Goal: Task Accomplishment & Management: Use online tool/utility

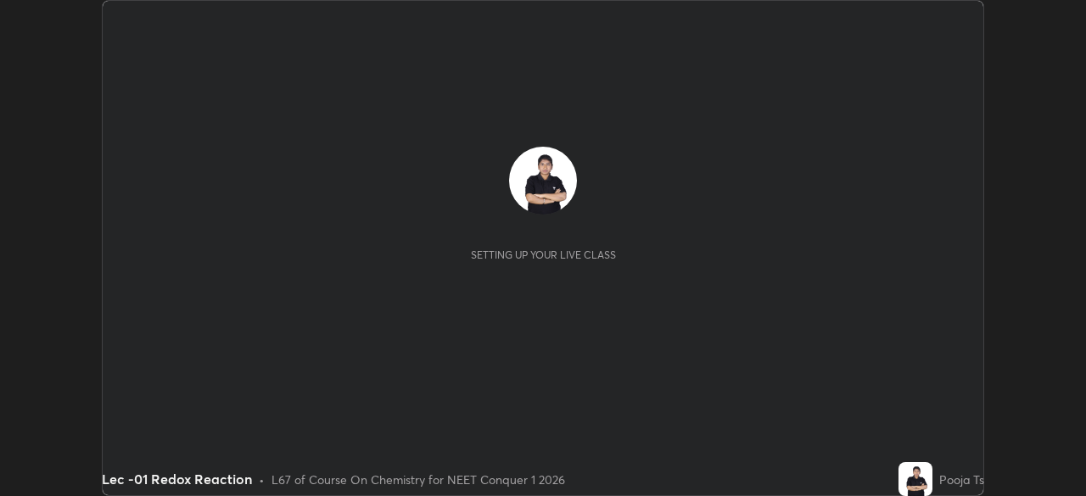
scroll to position [496, 1085]
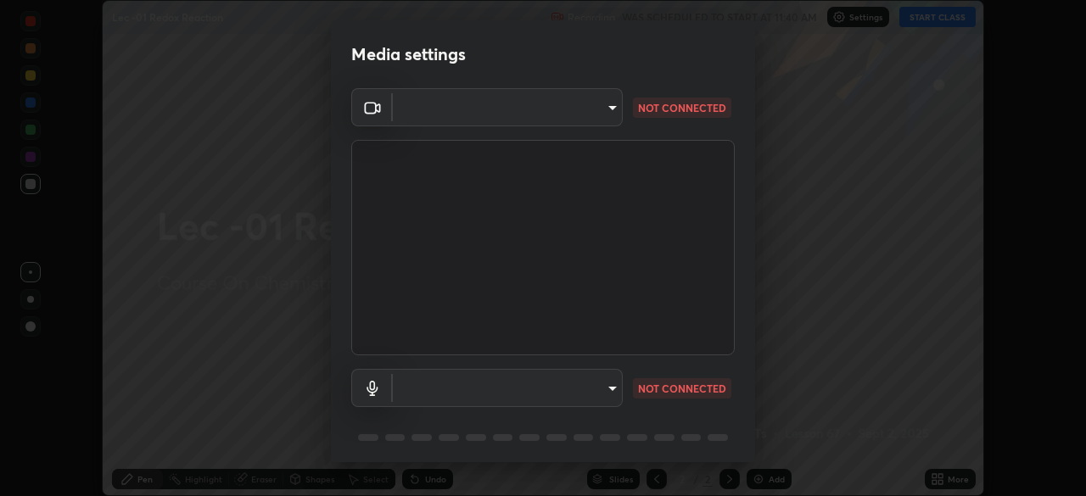
type input "d06bfa8f304afa3967ea8099af1d7ab49983dfb03d10ec62852b72a31e22bf4d"
type input "default"
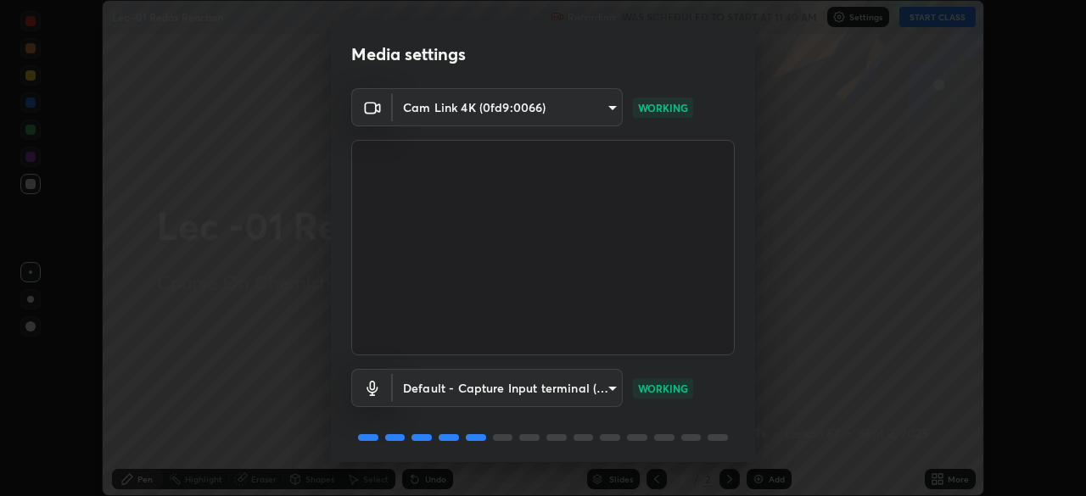
scroll to position [60, 0]
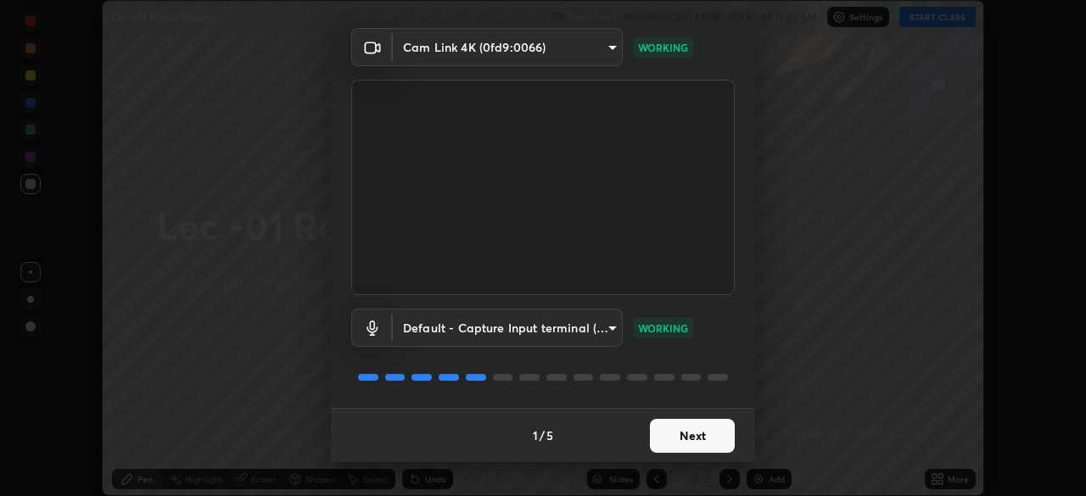
click at [697, 439] on button "Next" at bounding box center [692, 436] width 85 height 34
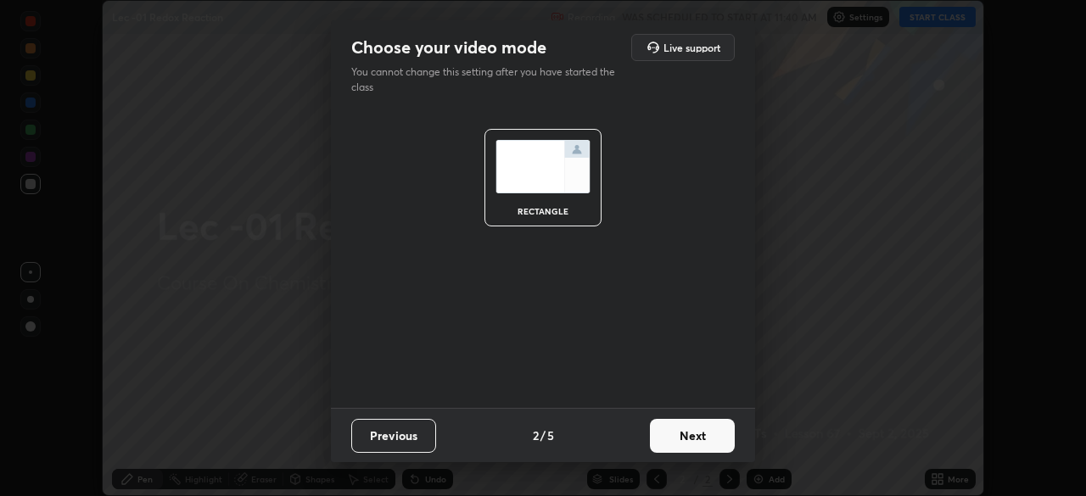
click at [698, 433] on button "Next" at bounding box center [692, 436] width 85 height 34
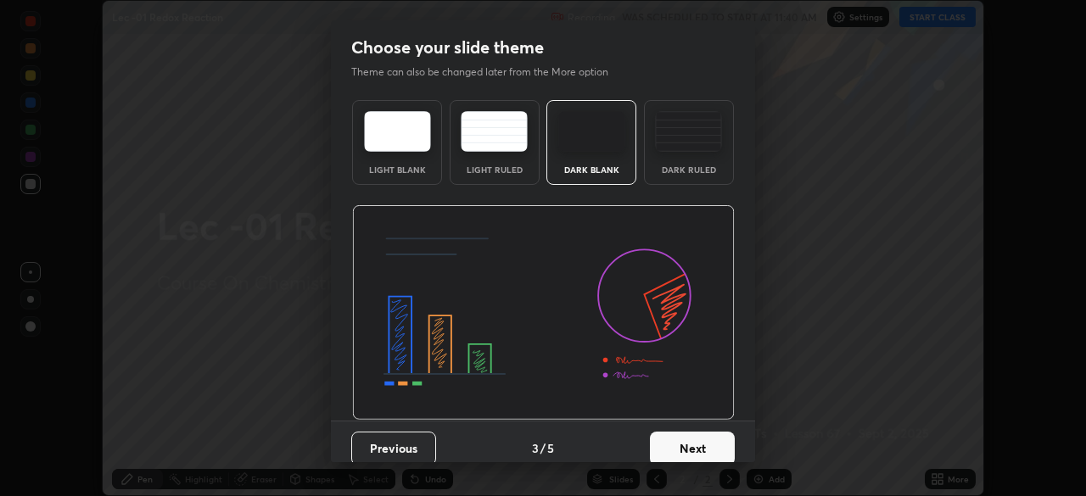
click at [701, 453] on button "Next" at bounding box center [692, 449] width 85 height 34
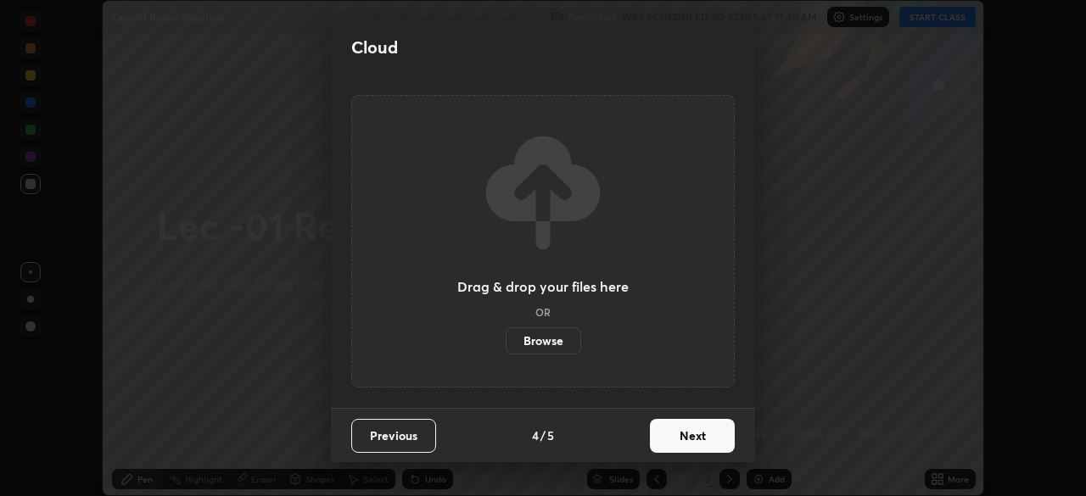
click at [711, 433] on button "Next" at bounding box center [692, 436] width 85 height 34
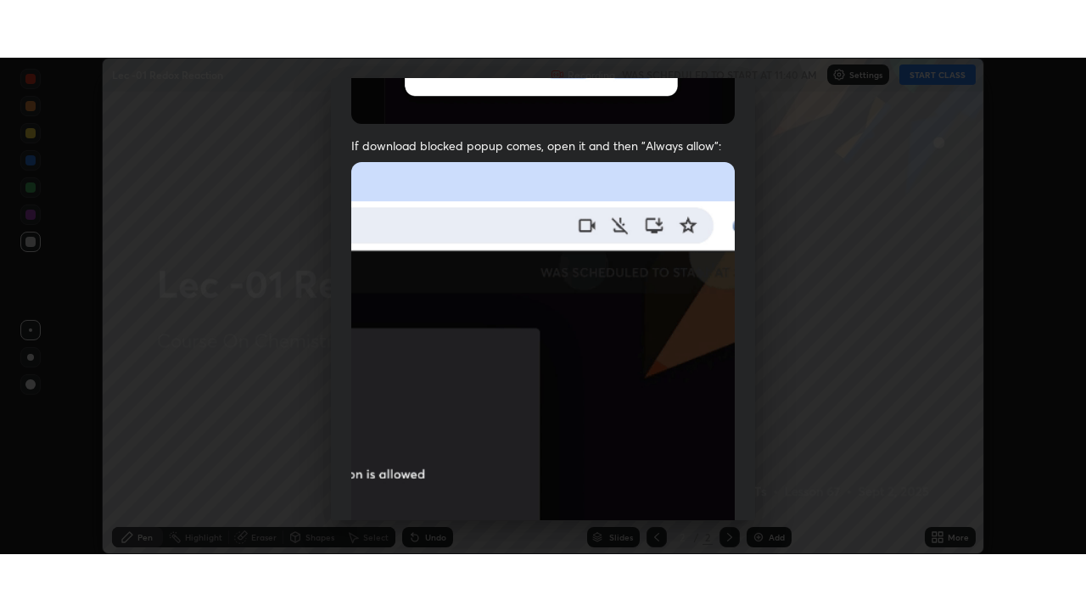
scroll to position [406, 0]
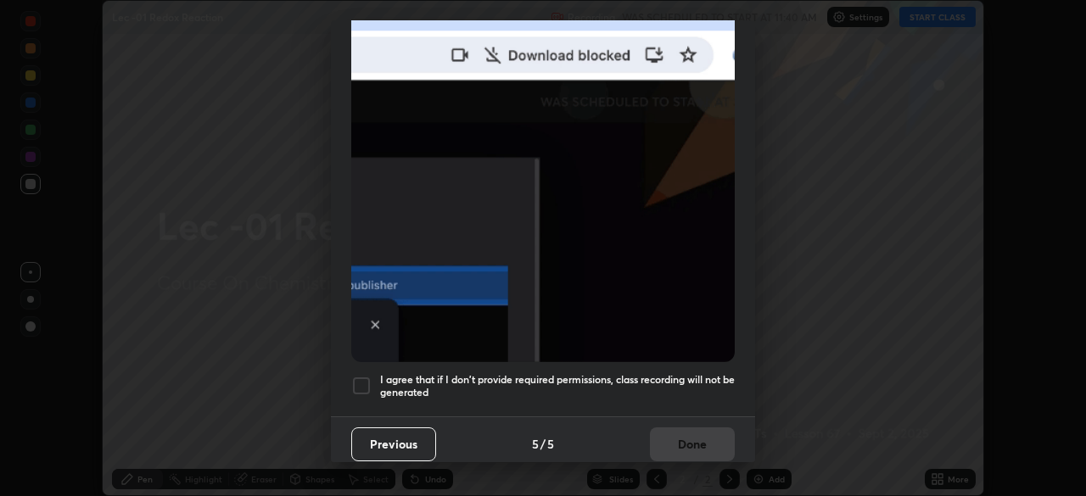
click at [365, 380] on div at bounding box center [361, 386] width 20 height 20
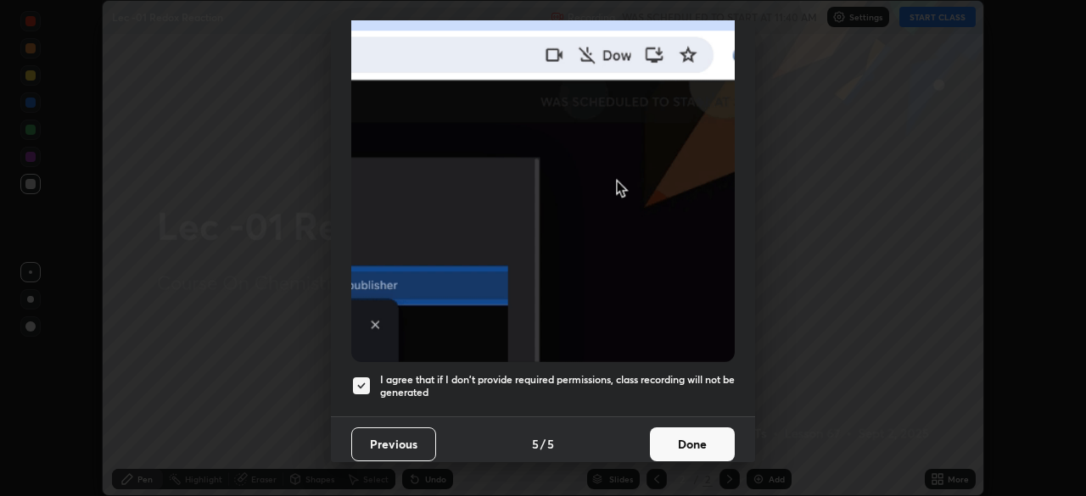
click at [695, 428] on button "Done" at bounding box center [692, 445] width 85 height 34
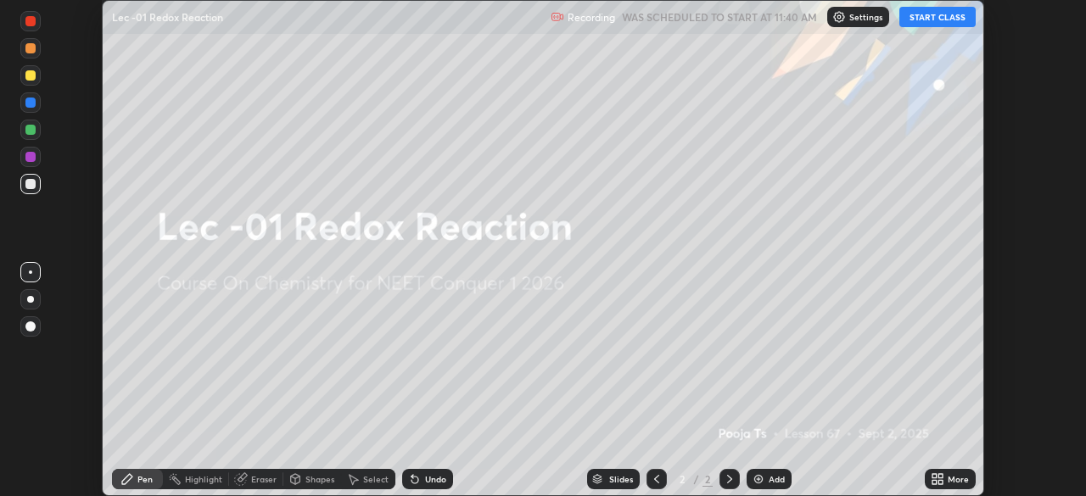
click at [933, 21] on button "START CLASS" at bounding box center [937, 17] width 76 height 20
click at [948, 471] on div "More" at bounding box center [950, 479] width 51 height 20
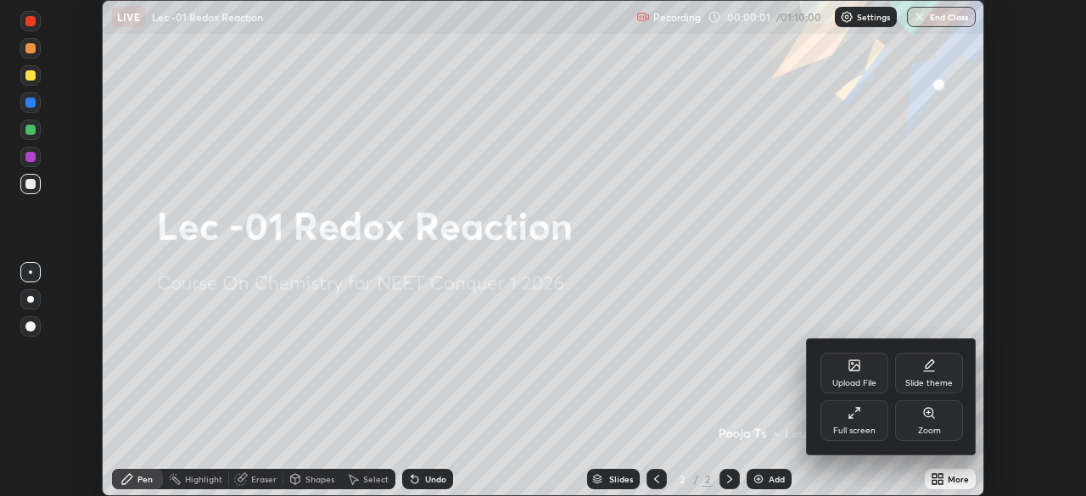
click at [877, 424] on div "Full screen" at bounding box center [854, 420] width 68 height 41
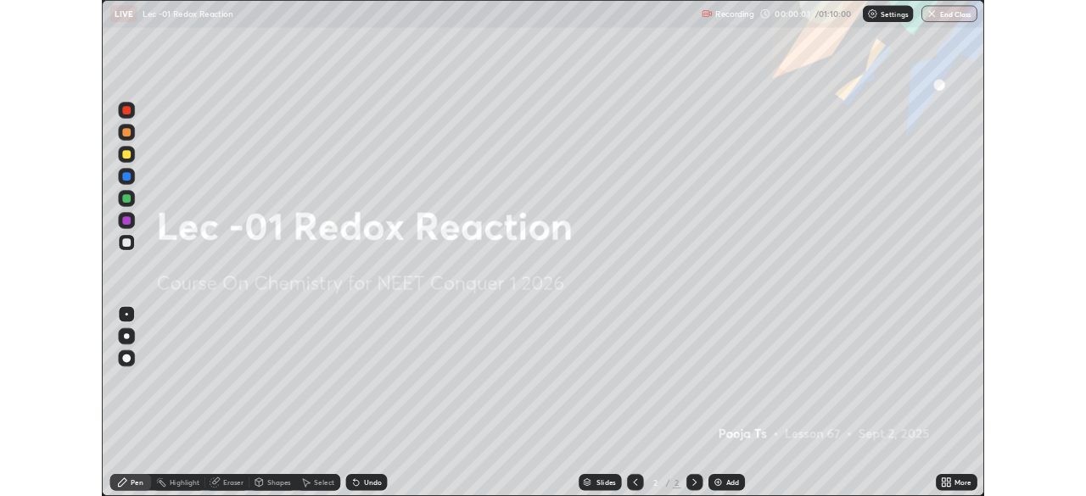
scroll to position [611, 1086]
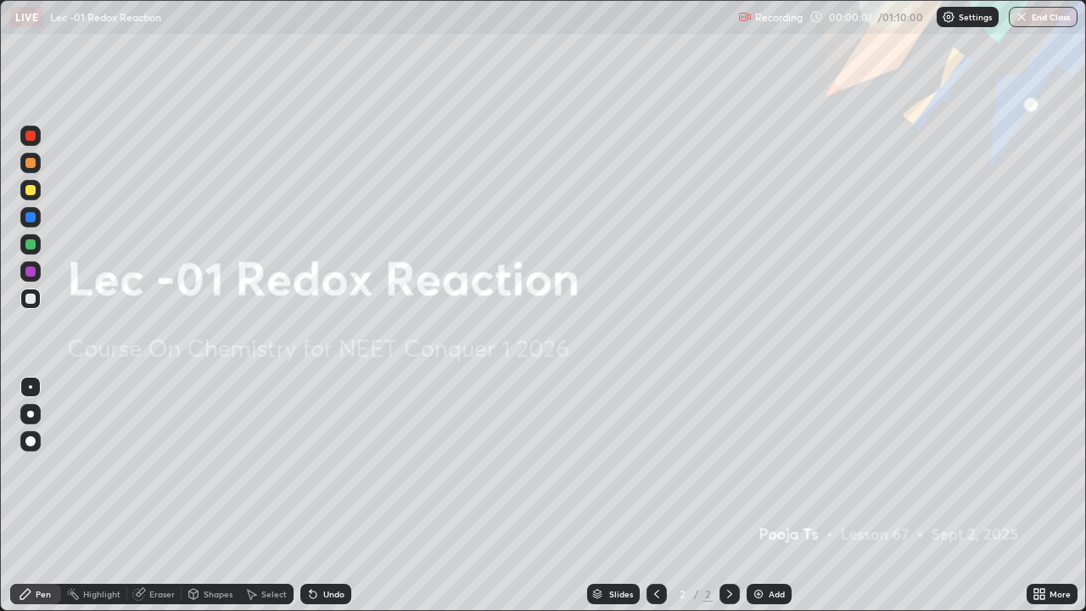
click at [783, 495] on div "Add" at bounding box center [769, 594] width 45 height 20
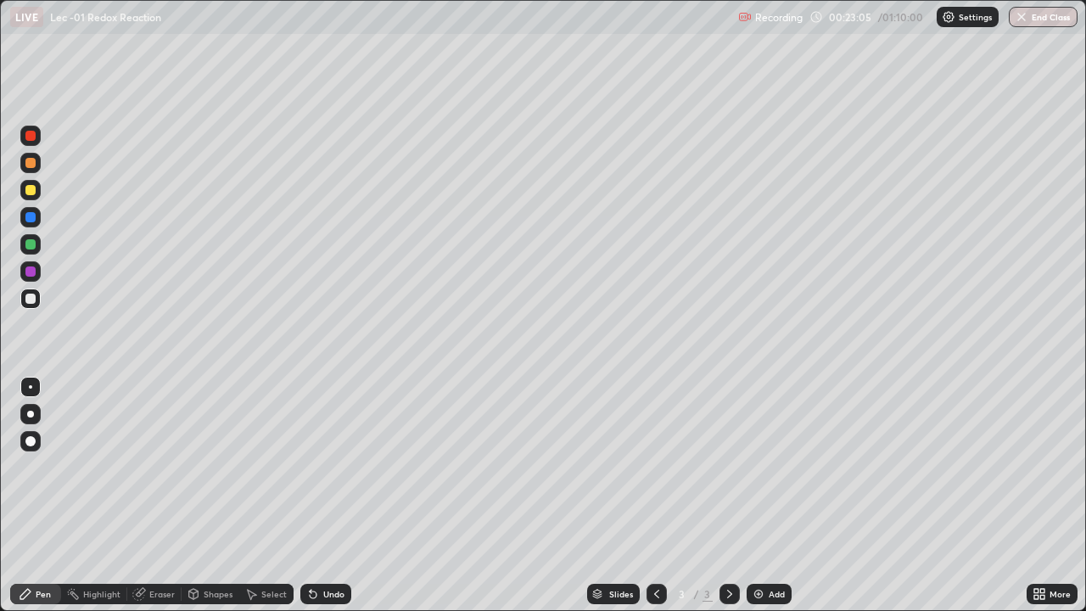
click at [761, 495] on img at bounding box center [759, 594] width 14 height 14
click at [778, 495] on div "Add" at bounding box center [777, 594] width 16 height 8
click at [336, 495] on div "Undo" at bounding box center [325, 594] width 51 height 20
click at [766, 495] on div "Add" at bounding box center [769, 594] width 45 height 20
click at [329, 495] on div "Undo" at bounding box center [325, 594] width 51 height 20
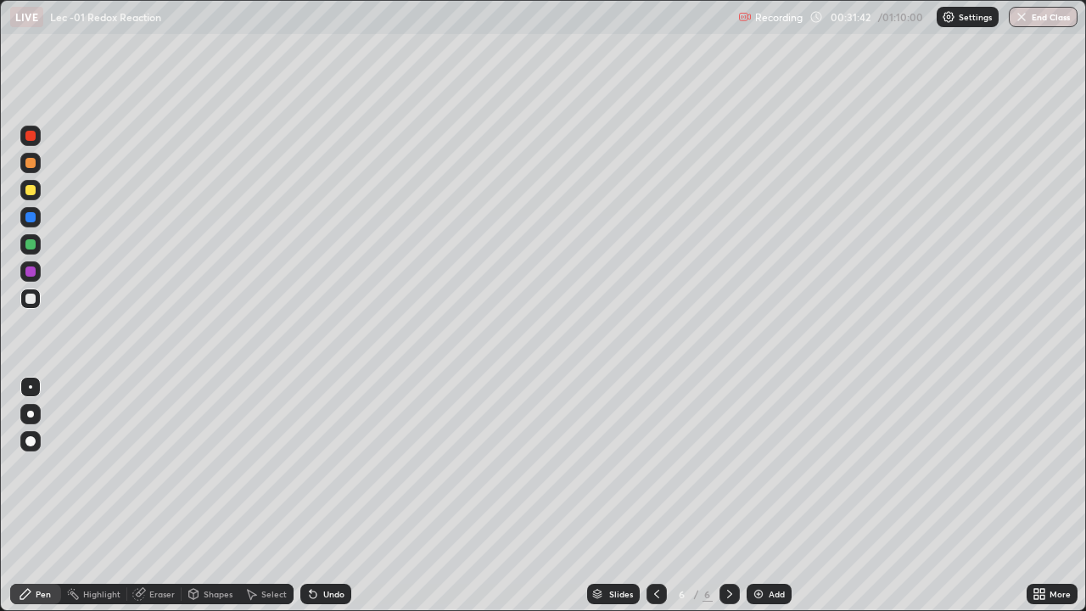
click at [764, 495] on div "Add" at bounding box center [769, 594] width 45 height 20
click at [164, 495] on div "Eraser" at bounding box center [161, 594] width 25 height 8
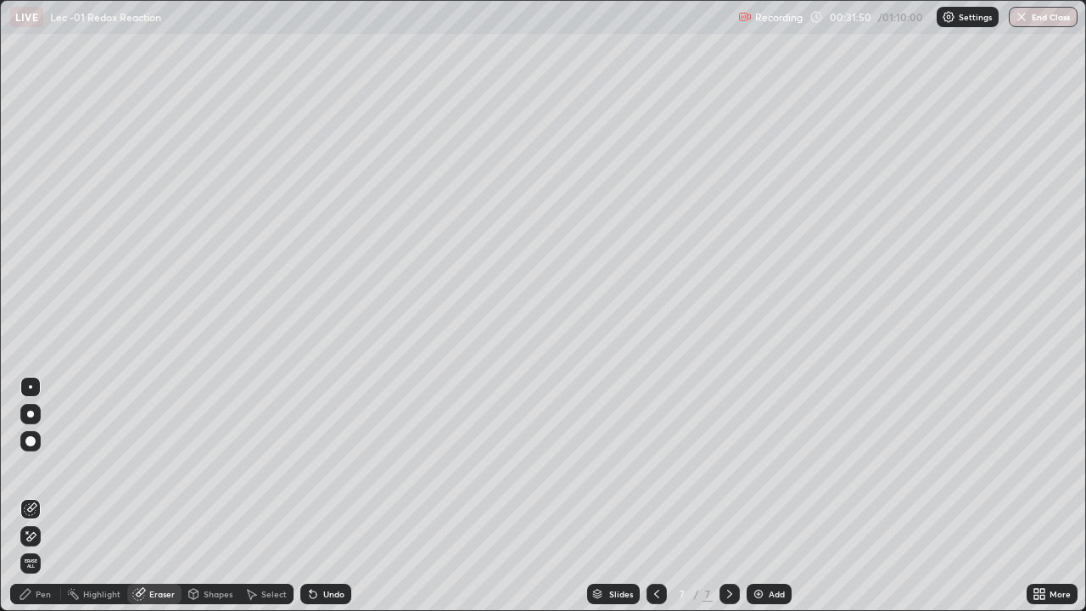
click at [43, 495] on div "Pen" at bounding box center [43, 594] width 15 height 8
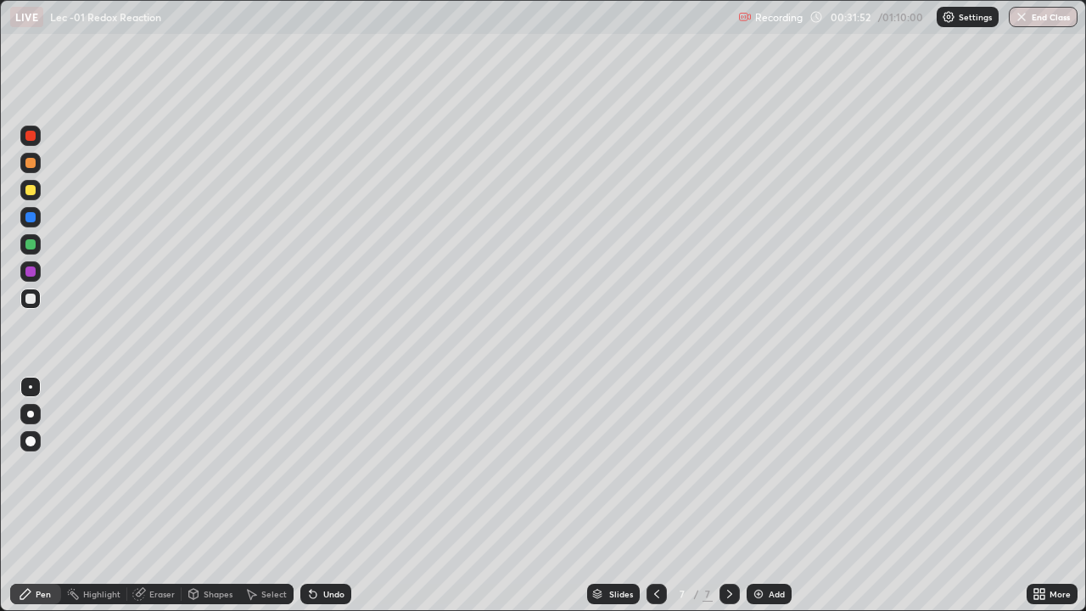
click at [315, 495] on icon at bounding box center [313, 594] width 14 height 14
click at [754, 495] on img at bounding box center [759, 594] width 14 height 14
click at [324, 495] on div "Undo" at bounding box center [333, 594] width 21 height 8
click at [37, 246] on div at bounding box center [30, 244] width 20 height 20
click at [771, 495] on div "Add" at bounding box center [777, 594] width 16 height 8
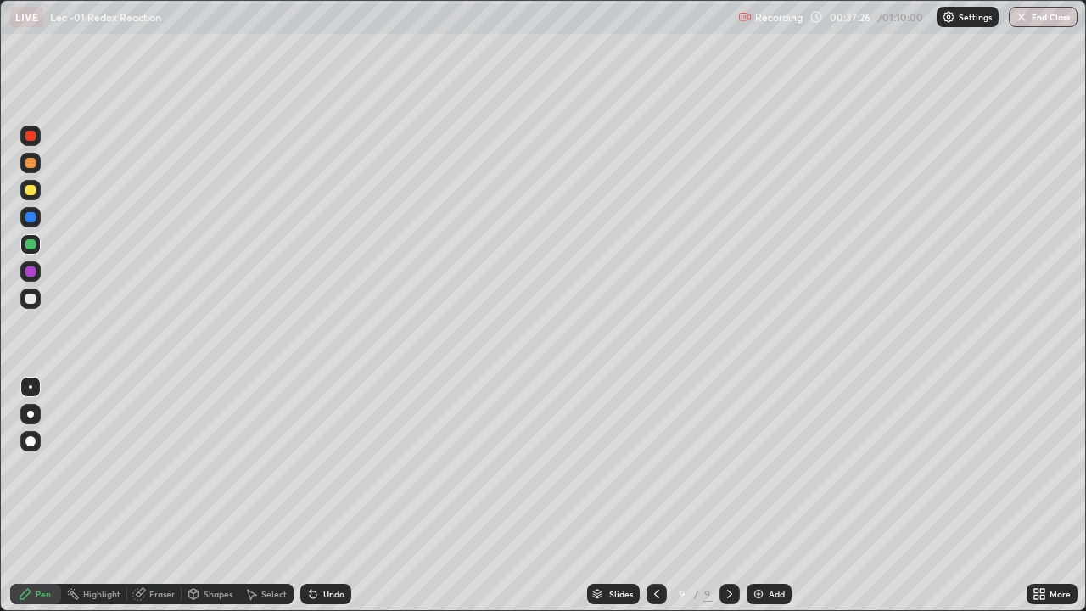
click at [40, 303] on div at bounding box center [30, 298] width 20 height 20
click at [31, 244] on div at bounding box center [30, 244] width 10 height 10
click at [326, 495] on div "Undo" at bounding box center [333, 594] width 21 height 8
click at [323, 495] on div "Undo" at bounding box center [333, 594] width 21 height 8
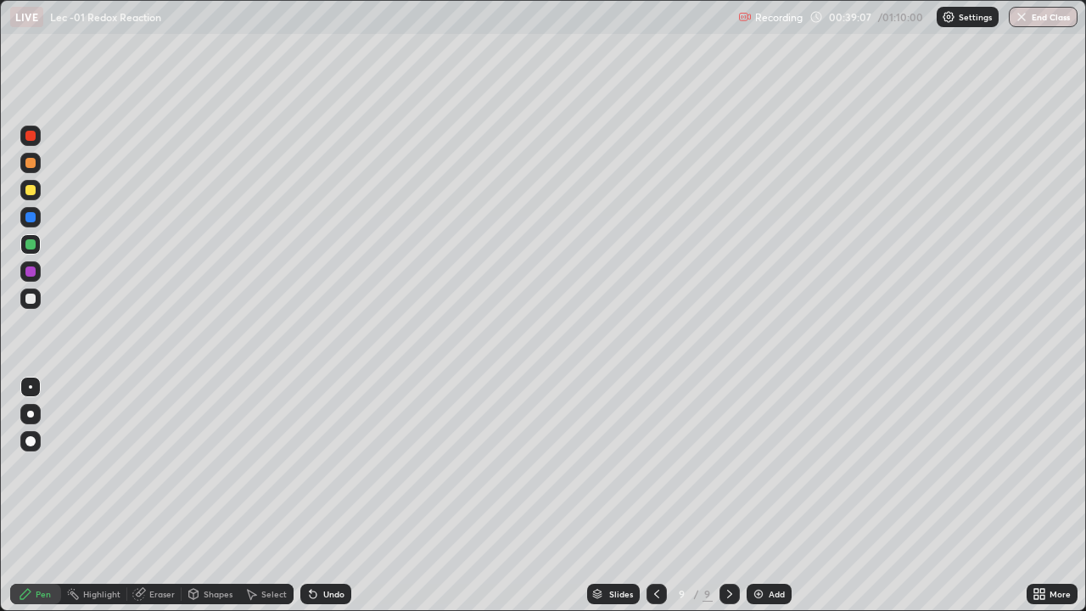
click at [323, 495] on div "Undo" at bounding box center [333, 594] width 21 height 8
click at [320, 495] on div "Undo" at bounding box center [325, 594] width 51 height 20
click at [323, 495] on div "Undo" at bounding box center [333, 594] width 21 height 8
click at [763, 495] on div "Add" at bounding box center [769, 594] width 45 height 20
click at [39, 299] on div at bounding box center [30, 298] width 20 height 20
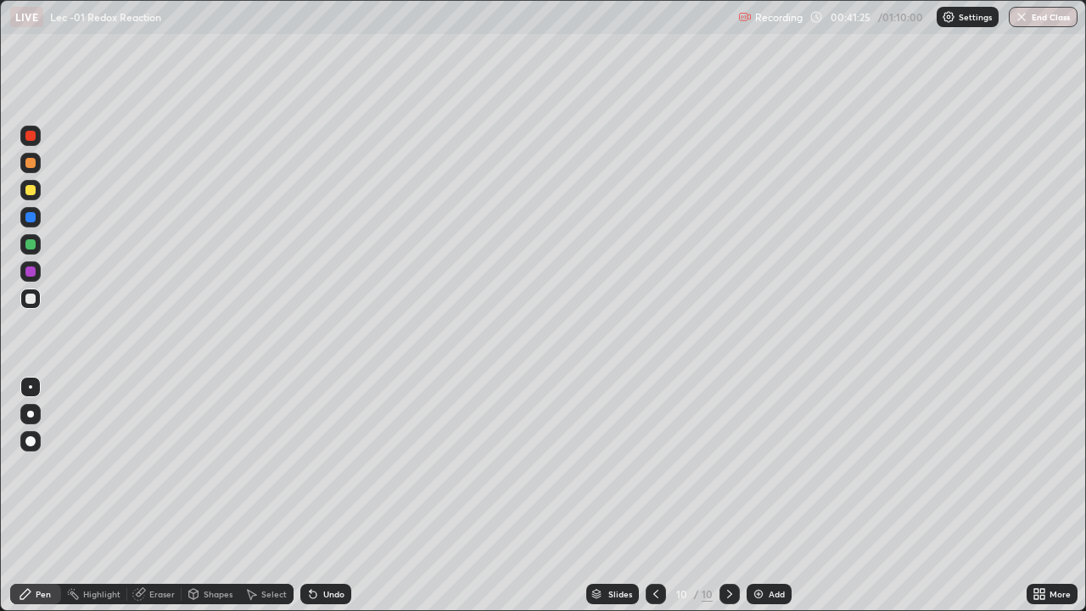
click at [310, 495] on icon at bounding box center [311, 591] width 2 height 2
click at [35, 253] on div at bounding box center [30, 244] width 20 height 20
click at [660, 495] on div at bounding box center [656, 594] width 20 height 34
click at [736, 495] on div at bounding box center [729, 594] width 20 height 20
click at [779, 495] on div "Add" at bounding box center [777, 594] width 16 height 8
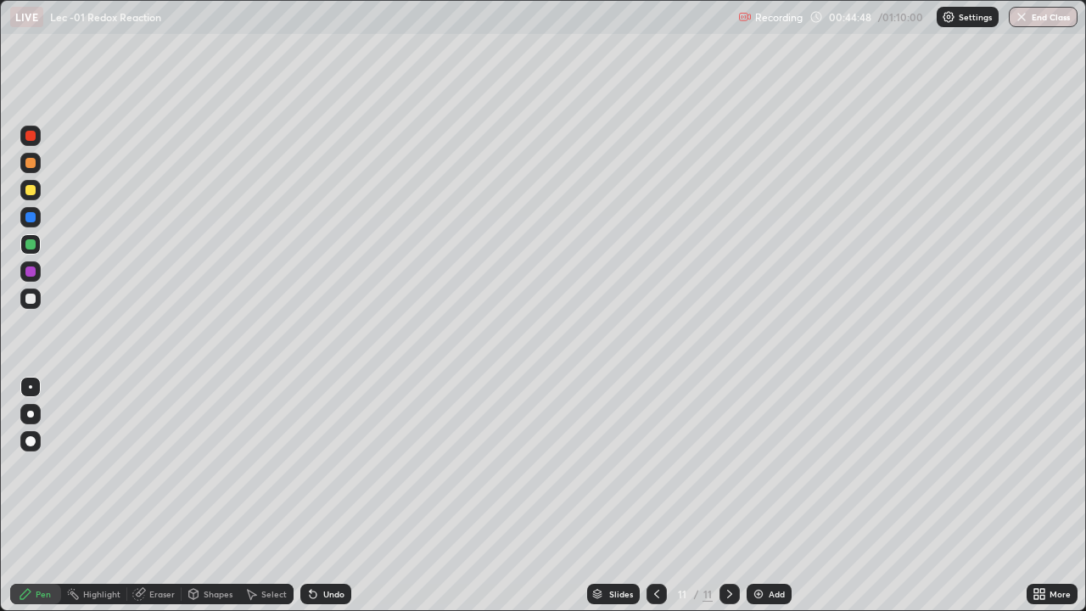
click at [36, 196] on div at bounding box center [30, 190] width 20 height 20
click at [310, 495] on icon at bounding box center [313, 594] width 7 height 7
click at [36, 304] on div at bounding box center [30, 298] width 20 height 20
click at [279, 495] on div "Select" at bounding box center [273, 594] width 25 height 8
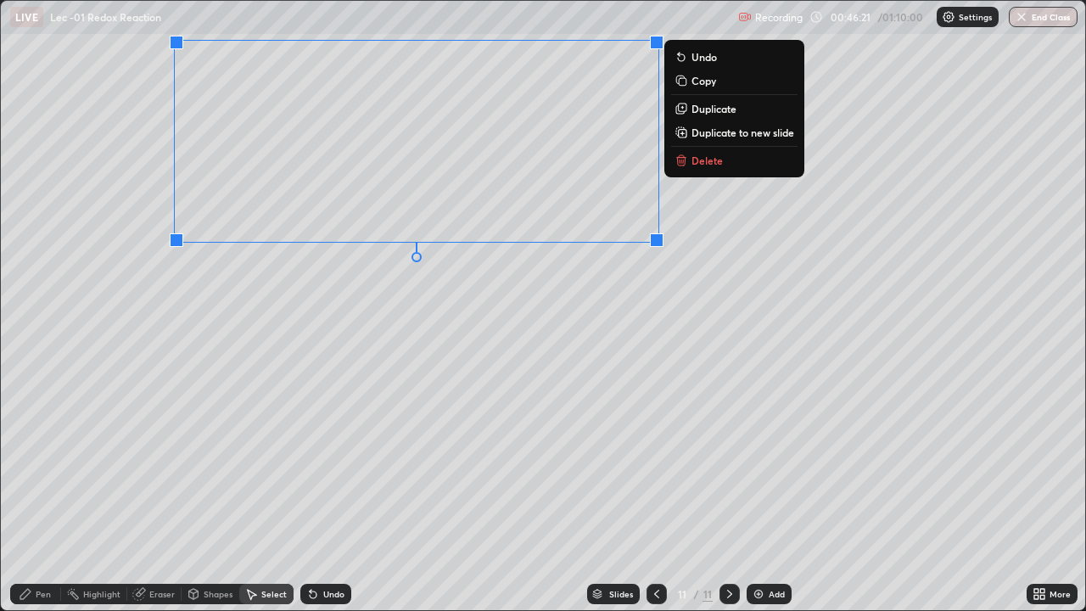
click at [145, 495] on icon at bounding box center [139, 594] width 14 height 14
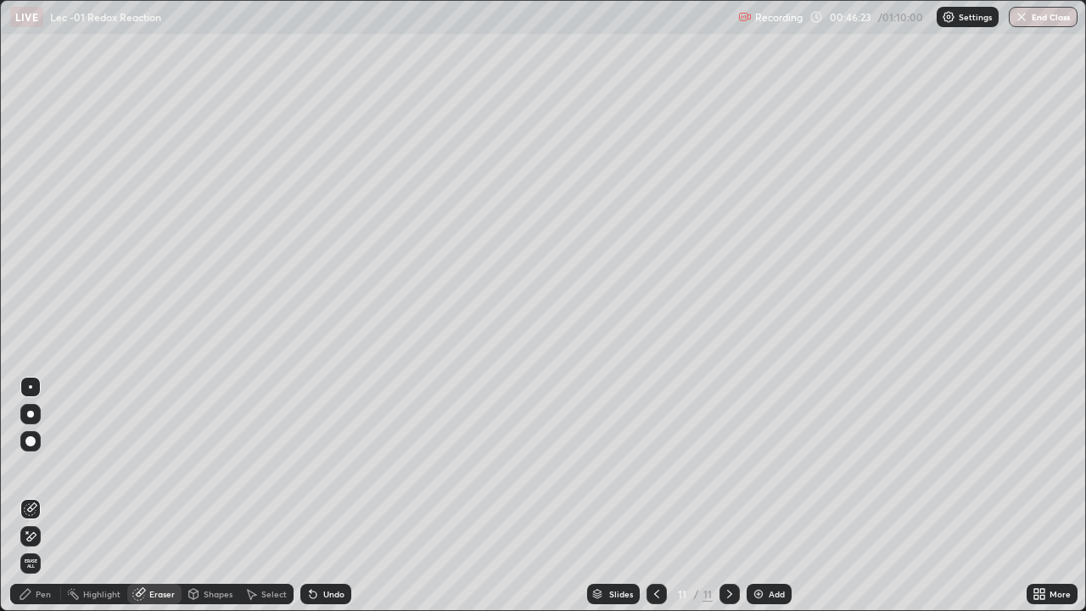
click at [53, 495] on div "Pen" at bounding box center [35, 594] width 51 height 20
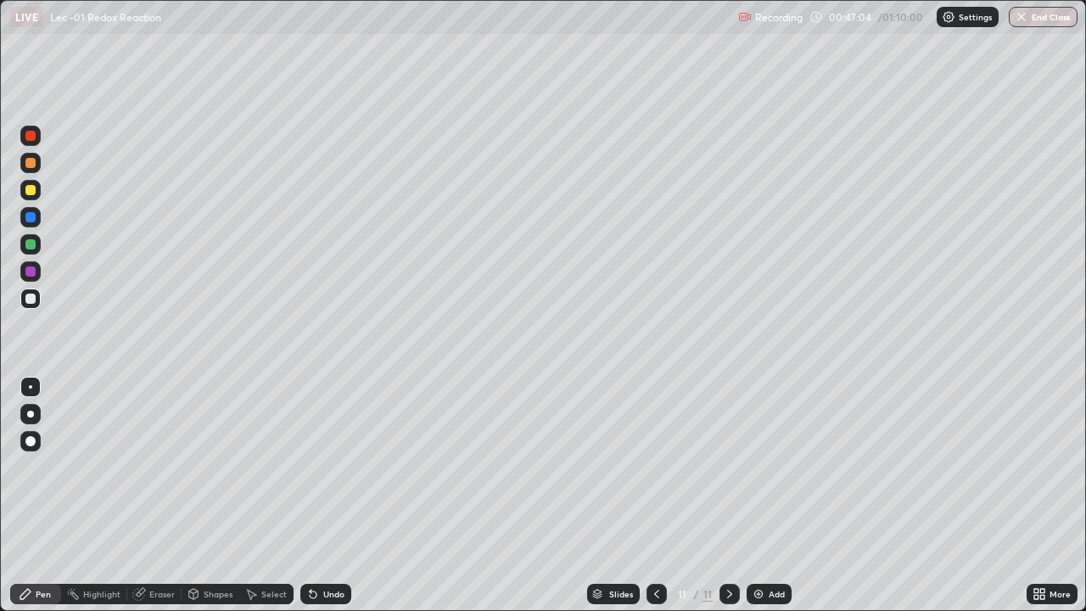
click at [316, 495] on icon at bounding box center [313, 594] width 14 height 14
click at [310, 495] on icon at bounding box center [311, 591] width 2 height 2
click at [315, 495] on div "Undo" at bounding box center [325, 594] width 51 height 20
click at [314, 495] on icon at bounding box center [313, 594] width 14 height 14
click at [256, 495] on div "Select" at bounding box center [266, 594] width 54 height 20
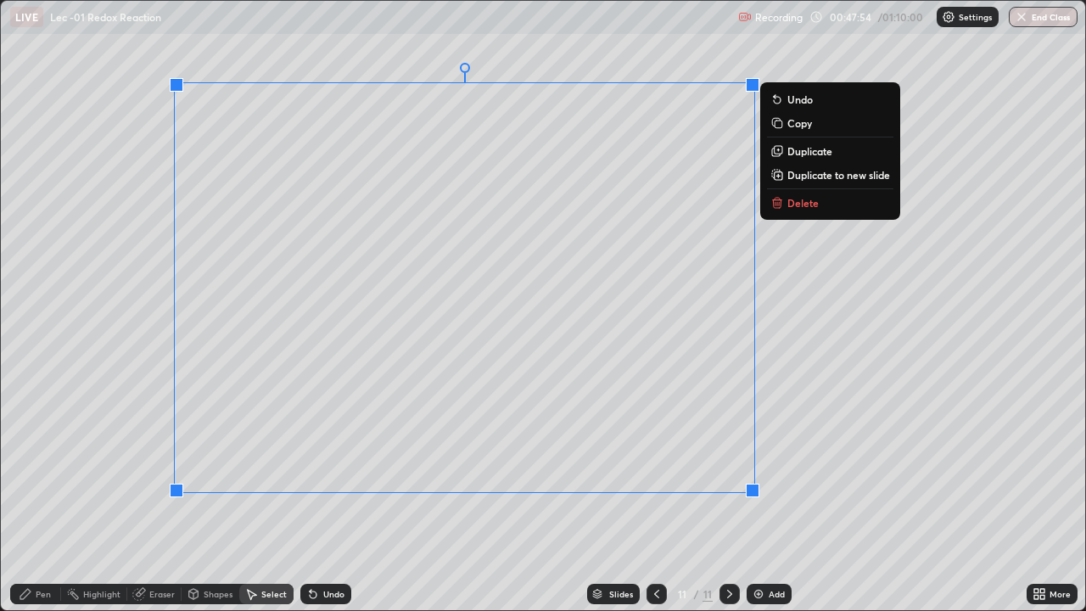
click at [838, 443] on div "0 ° Undo Copy Duplicate Duplicate to new slide Delete" at bounding box center [543, 305] width 1084 height 609
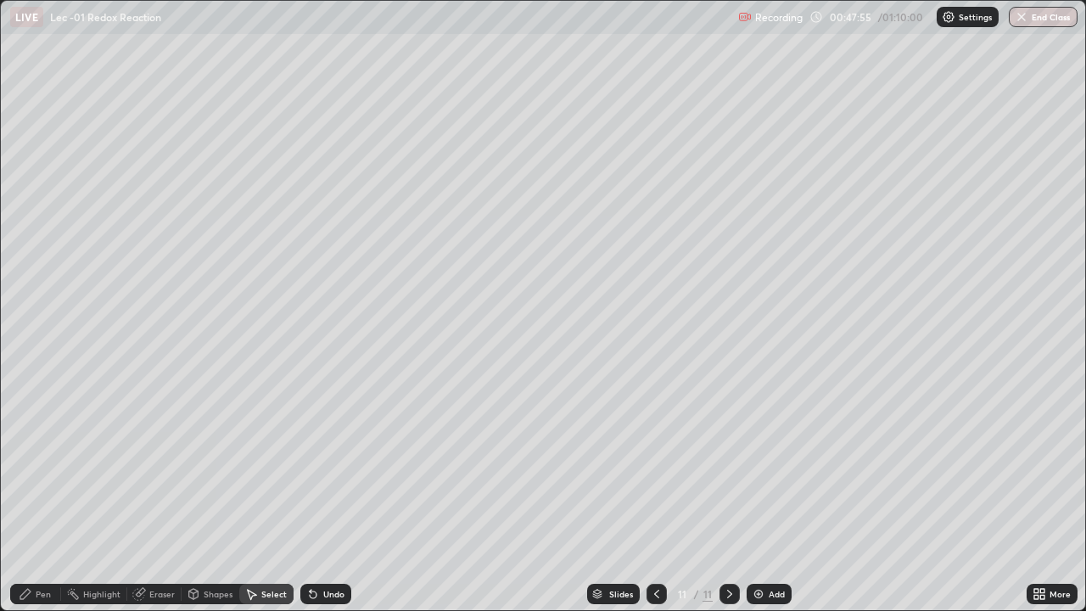
click at [159, 495] on div "Eraser" at bounding box center [154, 594] width 54 height 20
click at [43, 495] on div "Pen" at bounding box center [35, 594] width 51 height 20
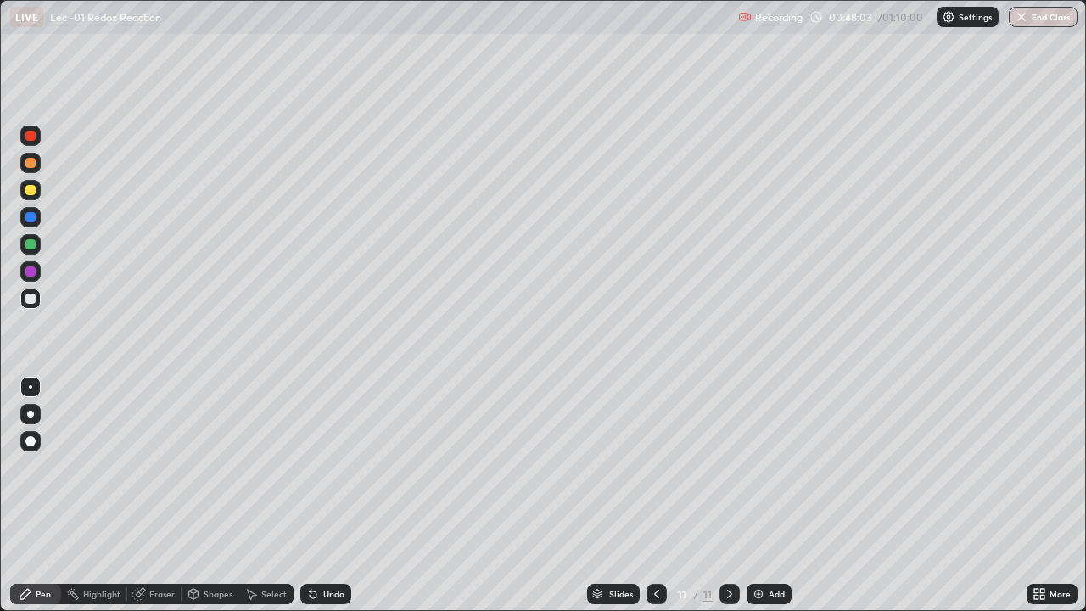
click at [310, 495] on icon at bounding box center [313, 594] width 7 height 7
click at [310, 495] on icon at bounding box center [311, 591] width 2 height 2
click at [755, 495] on img at bounding box center [759, 594] width 14 height 14
click at [31, 191] on div at bounding box center [30, 190] width 10 height 10
click at [324, 495] on div "Undo" at bounding box center [325, 594] width 51 height 20
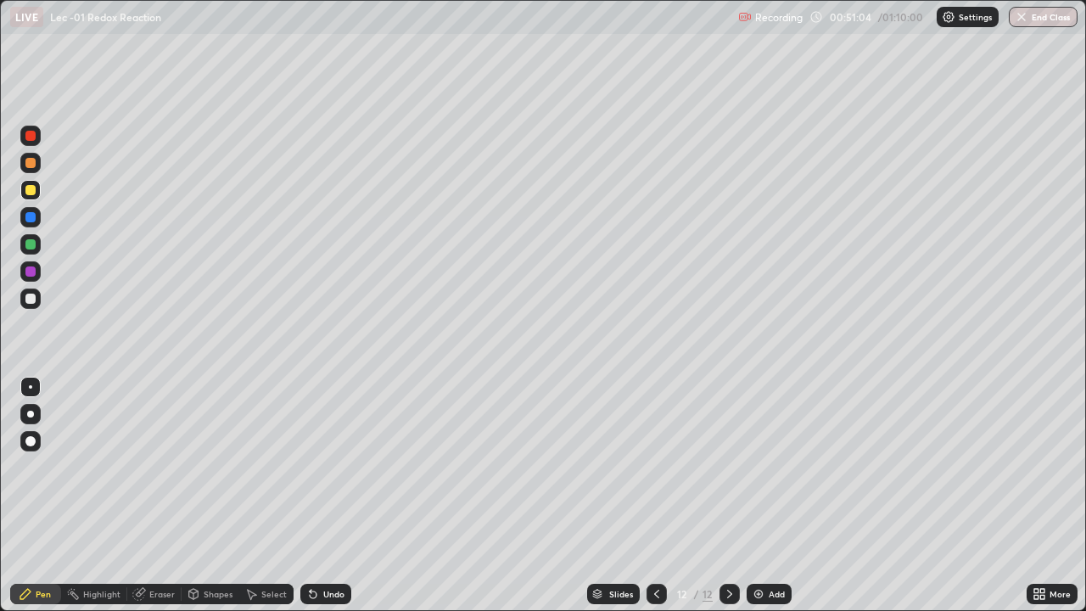
click at [328, 495] on div "Undo" at bounding box center [325, 594] width 51 height 20
click at [38, 244] on div at bounding box center [30, 244] width 20 height 20
click at [37, 192] on div at bounding box center [30, 190] width 20 height 20
click at [310, 495] on icon at bounding box center [313, 594] width 7 height 7
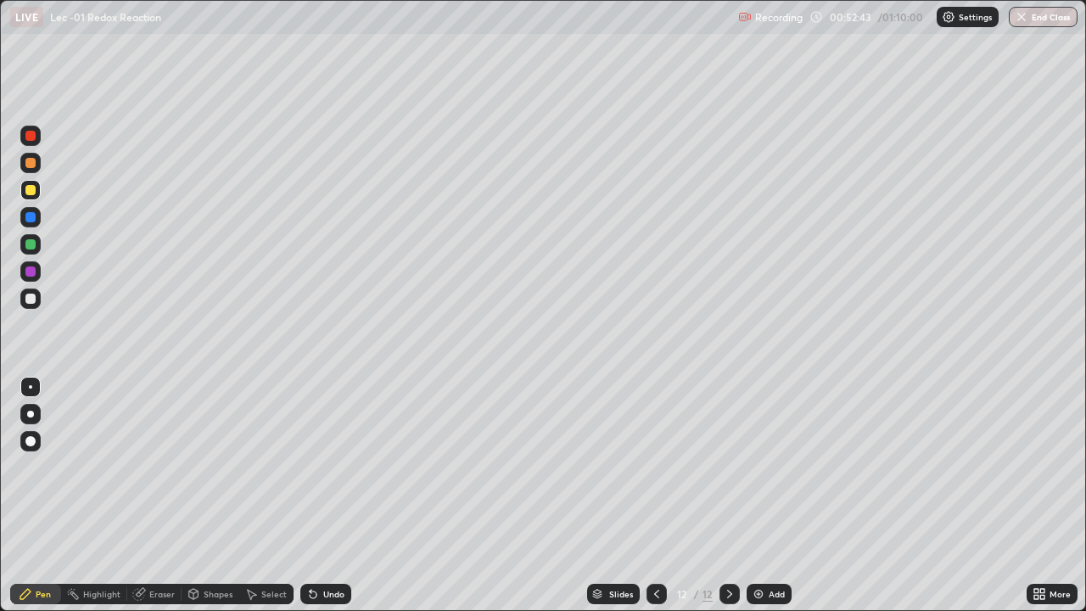
click at [300, 495] on div "Undo" at bounding box center [325, 594] width 51 height 20
click at [310, 495] on icon at bounding box center [313, 594] width 7 height 7
click at [772, 495] on div "Add" at bounding box center [777, 594] width 16 height 8
click at [31, 299] on div at bounding box center [30, 299] width 10 height 10
click at [321, 495] on div "Undo" at bounding box center [325, 594] width 51 height 20
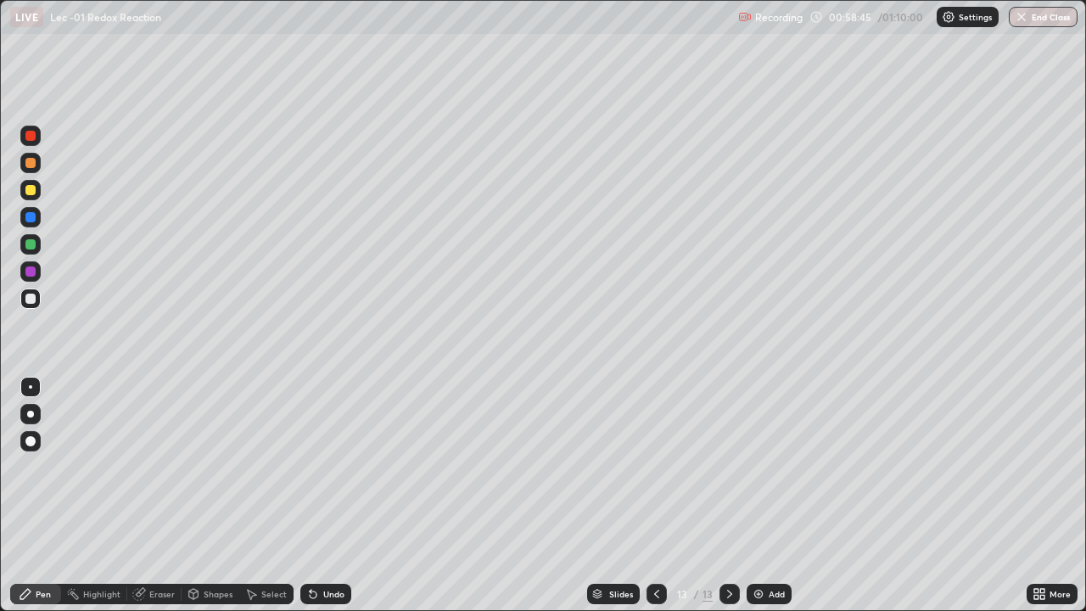
click at [774, 495] on div "Add" at bounding box center [777, 594] width 16 height 8
click at [657, 495] on div at bounding box center [656, 594] width 20 height 20
click at [735, 495] on div at bounding box center [729, 594] width 20 height 34
click at [211, 495] on div "Shapes" at bounding box center [218, 594] width 29 height 8
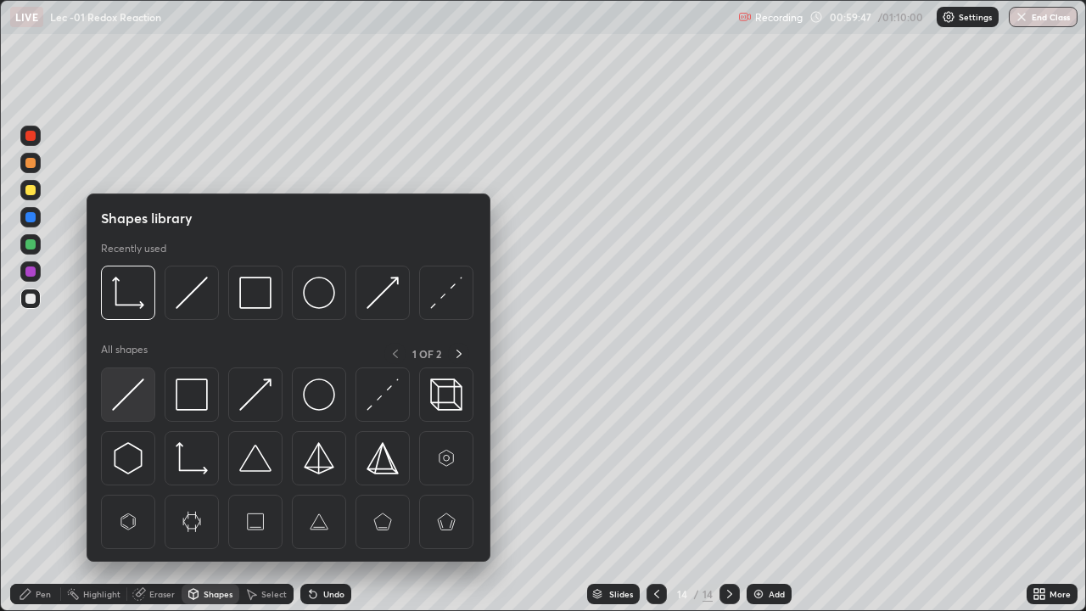
click at [143, 394] on img at bounding box center [128, 394] width 32 height 32
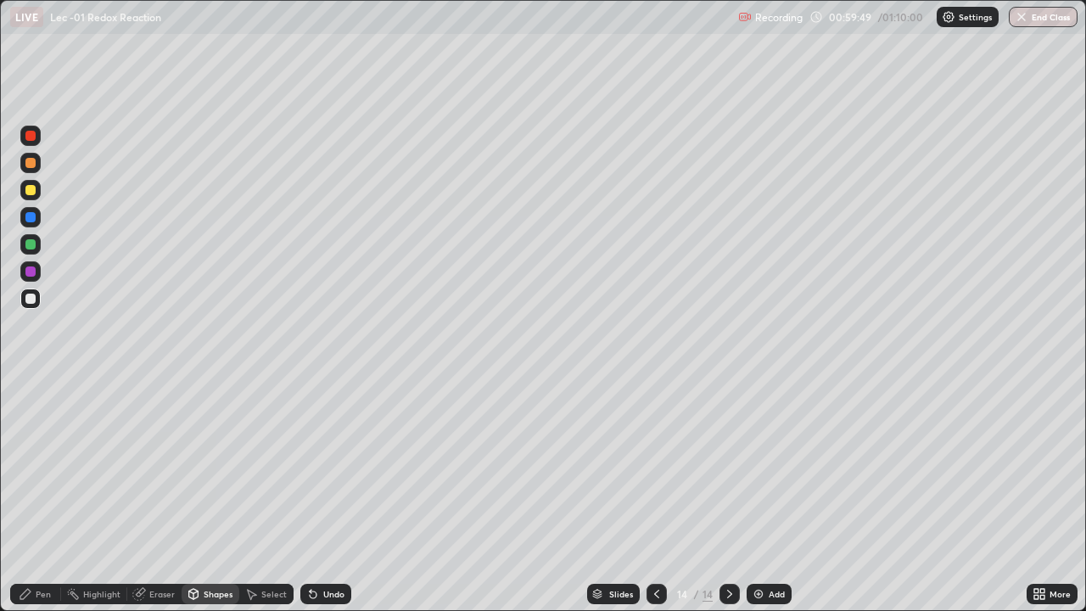
click at [48, 495] on div "Pen" at bounding box center [43, 594] width 15 height 8
click at [330, 495] on div "Undo" at bounding box center [333, 594] width 21 height 8
click at [31, 244] on div at bounding box center [30, 244] width 10 height 10
click at [769, 495] on div "Add" at bounding box center [777, 594] width 16 height 8
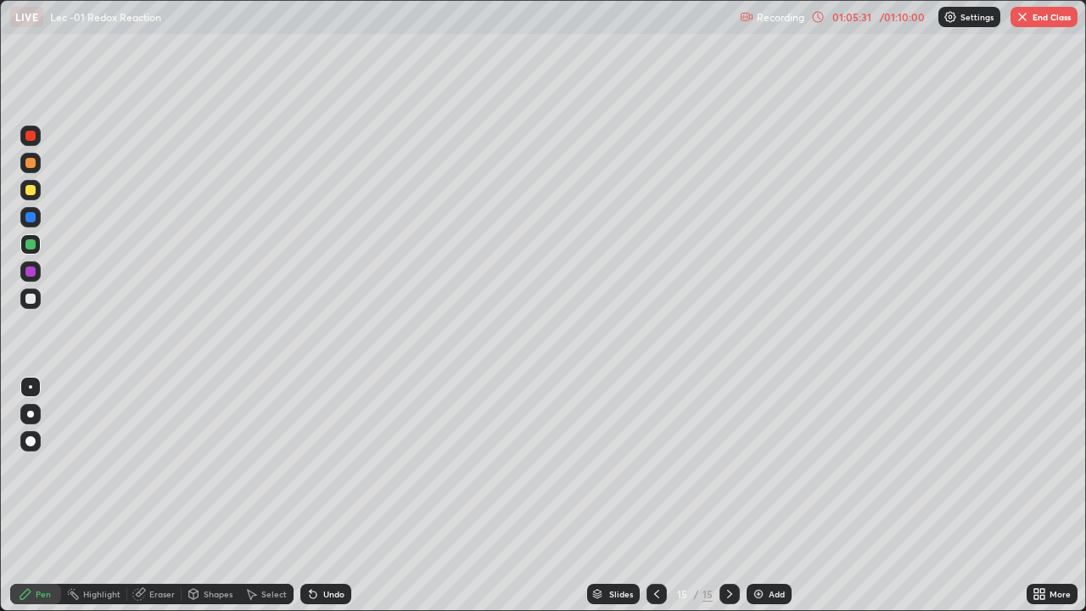
click at [1035, 495] on icon at bounding box center [1036, 591] width 4 height 4
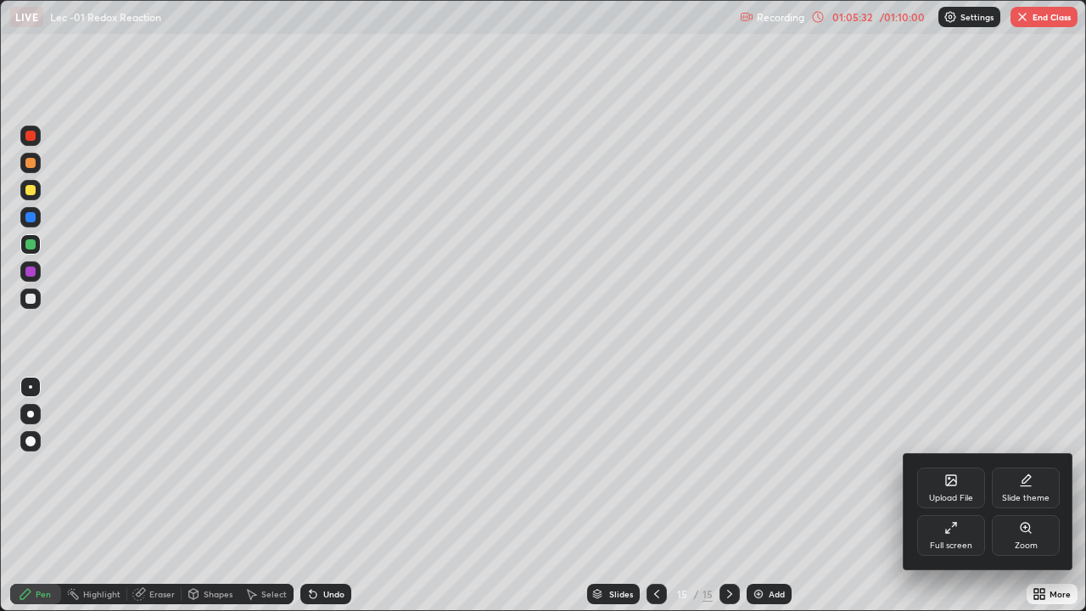
click at [951, 495] on div "Full screen" at bounding box center [951, 535] width 68 height 41
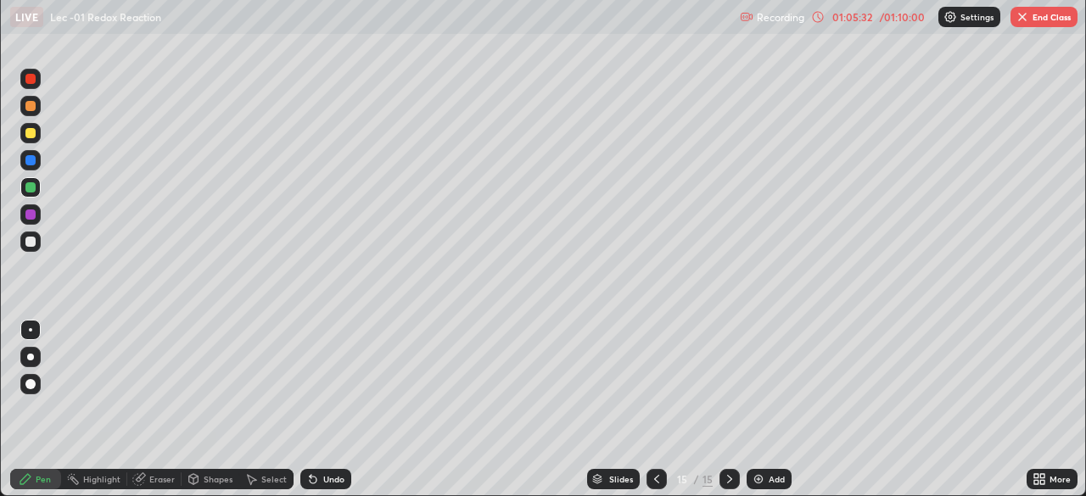
scroll to position [84335, 83745]
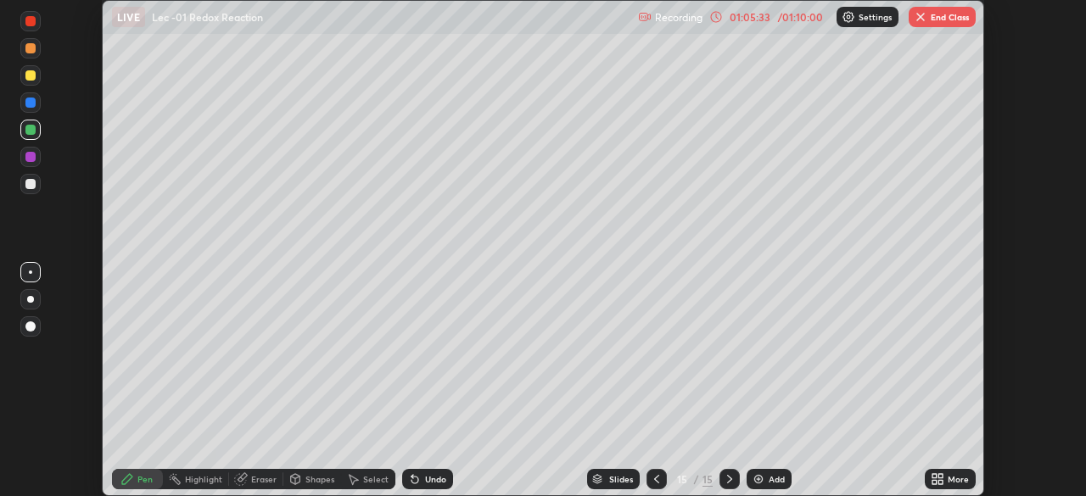
click at [942, 19] on button "End Class" at bounding box center [942, 17] width 67 height 20
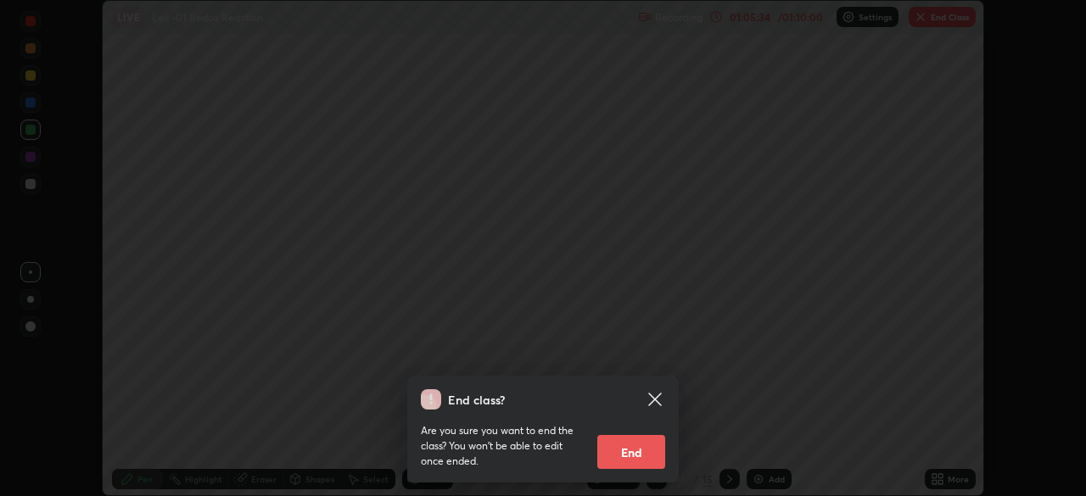
click at [650, 445] on button "End" at bounding box center [631, 452] width 68 height 34
